Goal: Navigation & Orientation: Find specific page/section

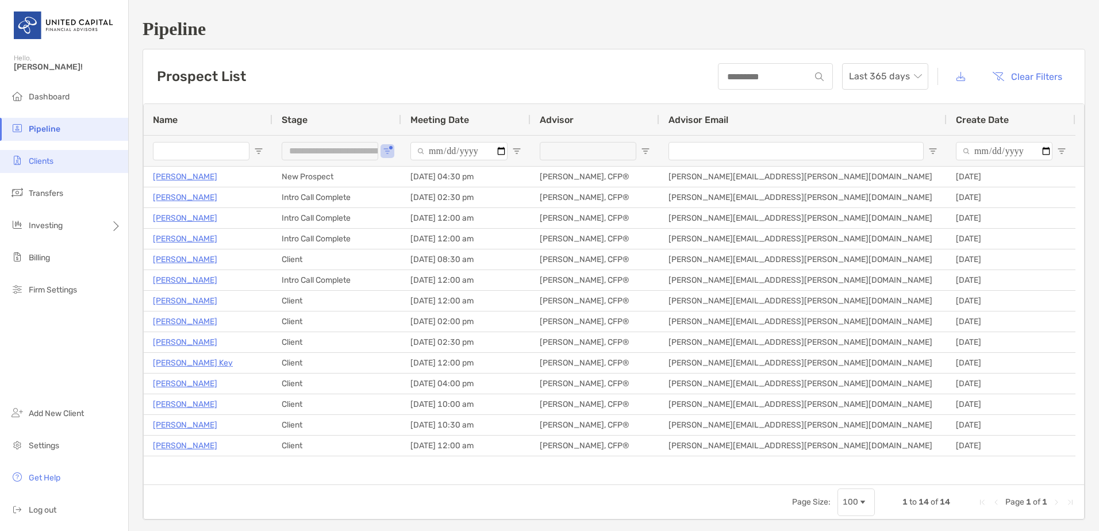
click at [55, 165] on li "Clients" at bounding box center [64, 161] width 128 height 23
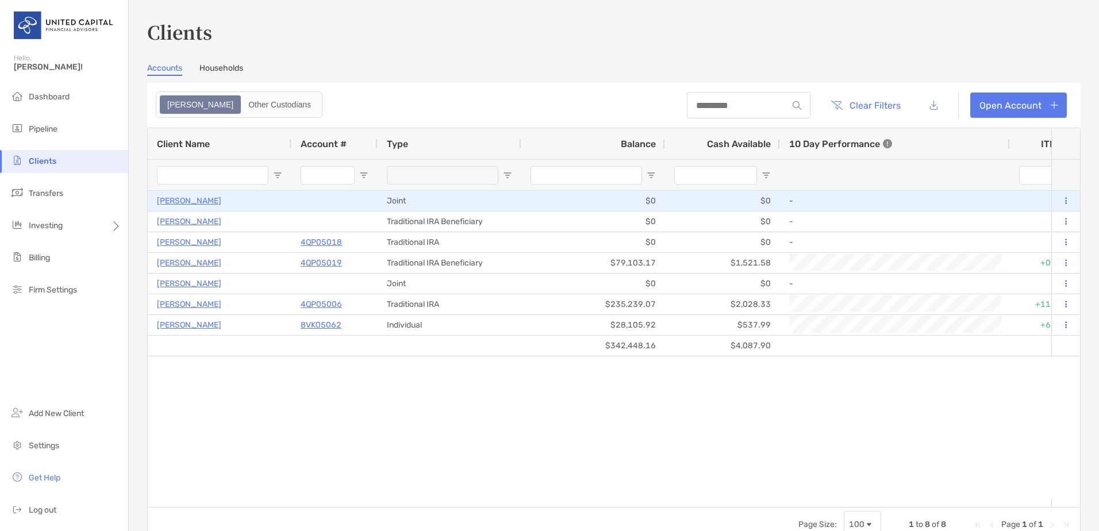
click at [190, 200] on p "[PERSON_NAME]" at bounding box center [189, 201] width 64 height 14
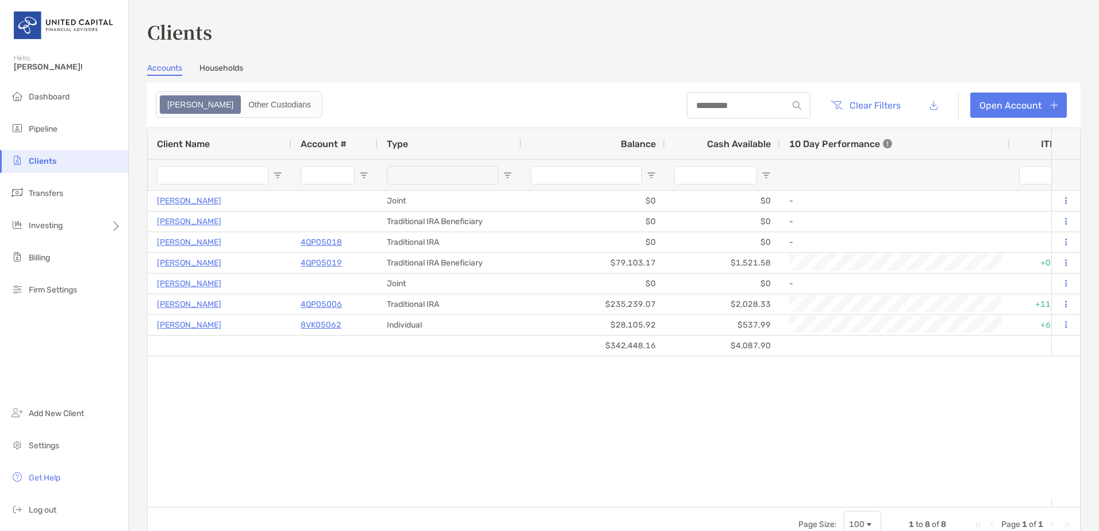
click at [436, 438] on div "[PERSON_NAME] Joint $0 $0 - 0% 0% Draft Target Allocation ESG ETF 60/40 Disable…" at bounding box center [599, 344] width 903 height 307
click at [526, 434] on div "[PERSON_NAME] Joint $0 $0 - 0% 0% Draft Target Allocation ESG ETF 60/40 Disable…" at bounding box center [599, 344] width 903 height 307
click at [230, 59] on div "Clients Accounts Households Zoe Other Custodians Clear Filters Open Account 1 t…" at bounding box center [613, 279] width 933 height 523
click at [229, 64] on link "Households" at bounding box center [221, 69] width 44 height 13
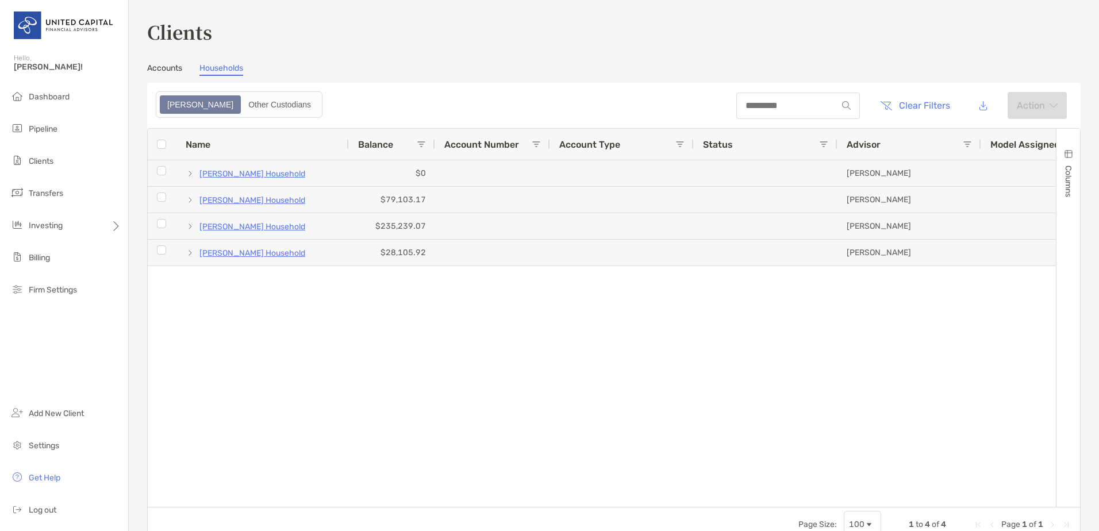
click at [159, 68] on link "Accounts" at bounding box center [164, 69] width 35 height 13
